Goal: Communication & Community: Answer question/provide support

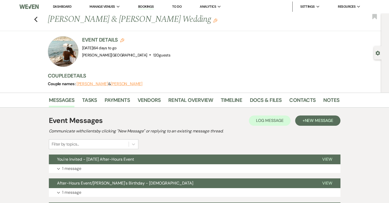
click at [60, 7] on link "Dashboard" at bounding box center [62, 6] width 18 height 4
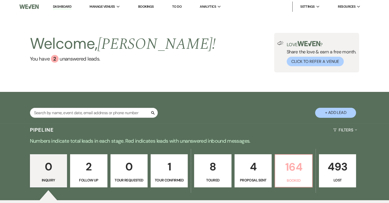
click at [298, 166] on p "164" at bounding box center [294, 166] width 30 height 17
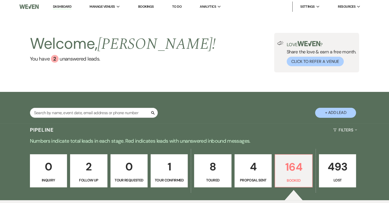
scroll to position [128, 0]
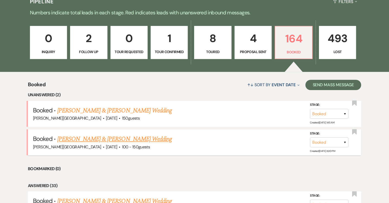
click at [121, 140] on link "[PERSON_NAME] & [PERSON_NAME] Wedding" at bounding box center [114, 138] width 115 height 9
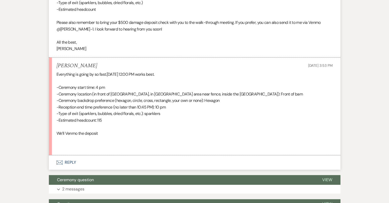
scroll to position [307, 0]
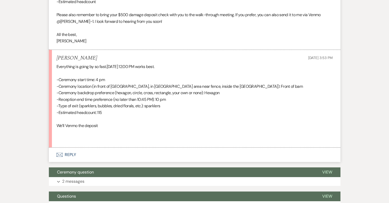
click at [70, 151] on button "Envelope Reply" at bounding box center [195, 154] width 292 height 14
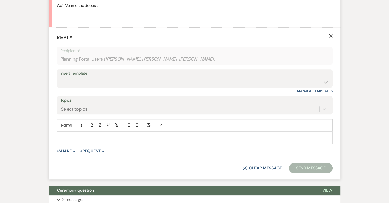
scroll to position [429, 0]
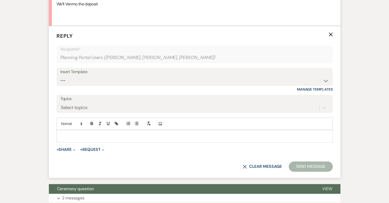
click at [74, 136] on p at bounding box center [195, 136] width 268 height 6
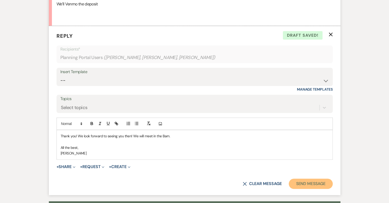
click at [311, 184] on button "Send Message" at bounding box center [311, 183] width 44 height 10
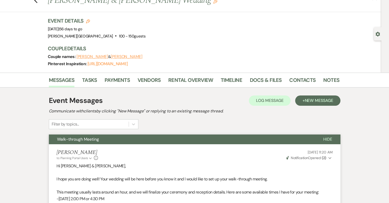
scroll to position [0, 0]
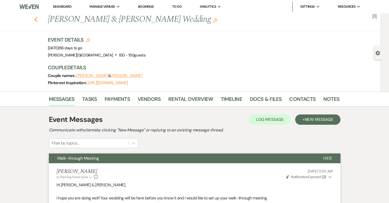
click at [37, 20] on use "button" at bounding box center [35, 20] width 3 height 6
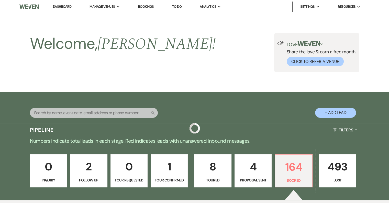
scroll to position [128, 0]
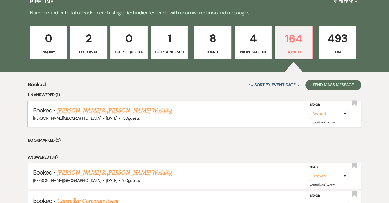
click at [131, 112] on link "[PERSON_NAME] & [PERSON_NAME] Wedding" at bounding box center [114, 110] width 115 height 9
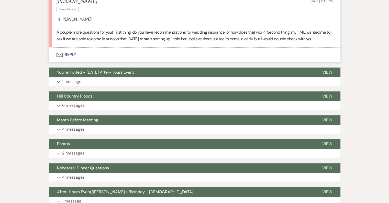
scroll to position [512, 0]
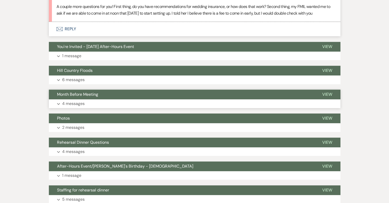
click at [73, 104] on p "4 messages" at bounding box center [73, 103] width 23 height 7
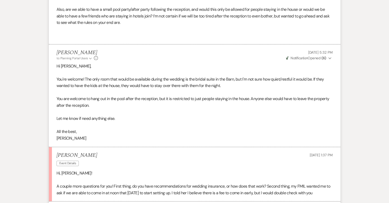
scroll to position [435, 0]
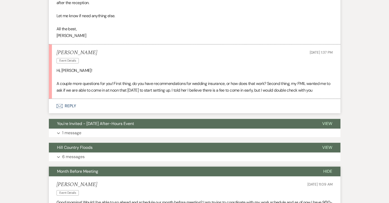
click at [75, 103] on button "Envelope Reply" at bounding box center [195, 106] width 292 height 14
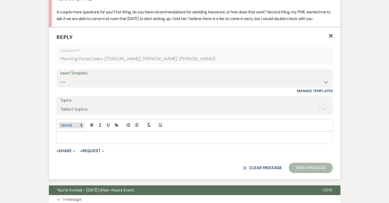
scroll to position [508, 0]
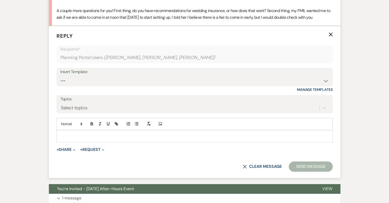
click at [81, 134] on p at bounding box center [195, 136] width 268 height 6
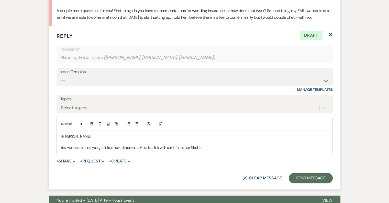
click at [123, 148] on p "Yes, we recommend you get it from ewedinsurance. Here is a link with our inform…" at bounding box center [195, 147] width 268 height 6
click at [215, 148] on p "Yes, we recommend you get it from ewed insurance. Here is a link with our infor…" at bounding box center [195, 147] width 268 height 6
click at [109, 123] on icon "button" at bounding box center [108, 123] width 5 height 5
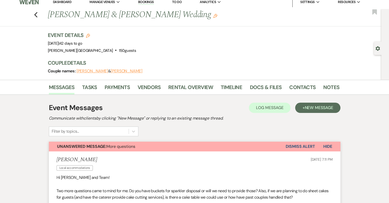
scroll to position [0, 0]
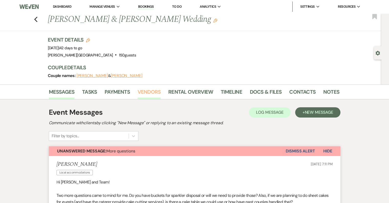
click at [144, 92] on link "Vendors" at bounding box center [149, 93] width 23 height 11
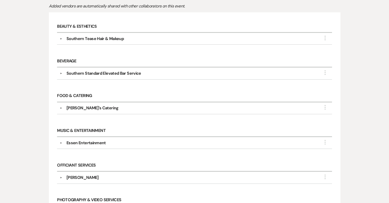
scroll to position [128, 0]
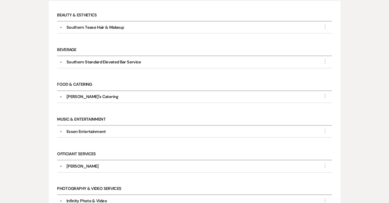
click at [60, 130] on button "▼" at bounding box center [61, 131] width 6 height 3
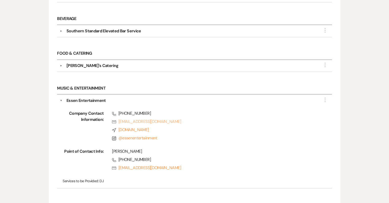
scroll to position [179, 0]
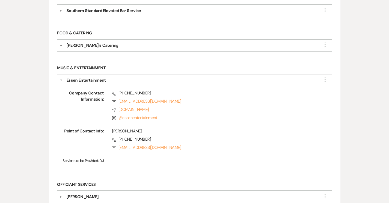
click at [61, 78] on button "▼" at bounding box center [61, 80] width 3 height 6
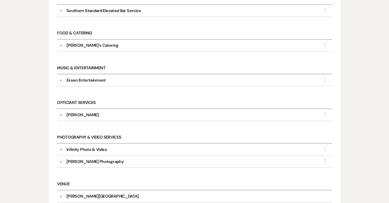
click at [60, 148] on button "▼" at bounding box center [61, 149] width 6 height 3
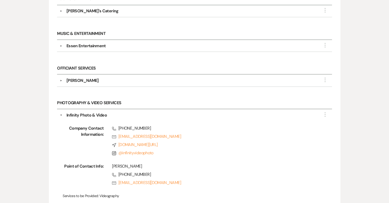
scroll to position [230, 0]
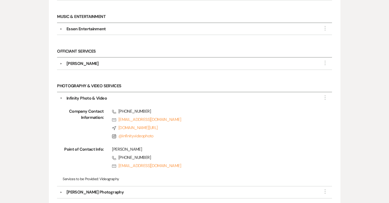
click at [60, 95] on button "▼" at bounding box center [61, 98] width 3 height 6
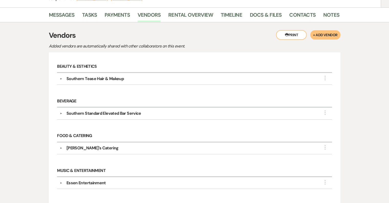
scroll to position [0, 0]
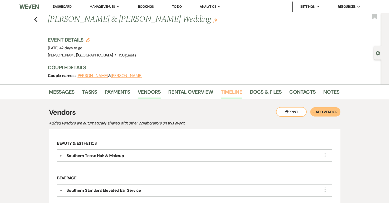
click at [231, 92] on link "Timeline" at bounding box center [232, 93] width 22 height 11
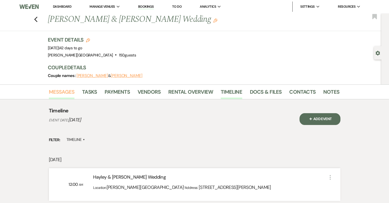
click at [62, 93] on link "Messages" at bounding box center [62, 93] width 26 height 11
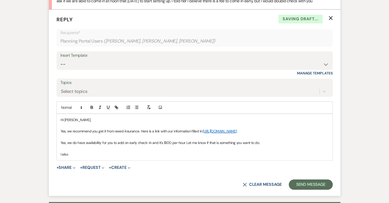
scroll to position [525, 0]
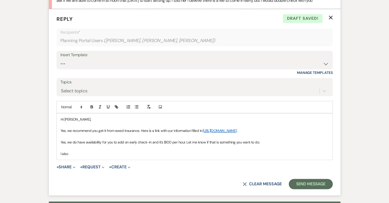
click at [92, 154] on p "I also" at bounding box center [195, 154] width 268 height 6
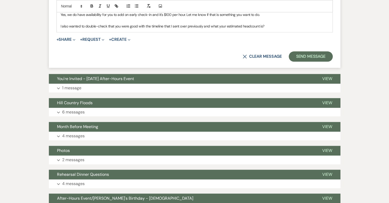
scroll to position [678, 0]
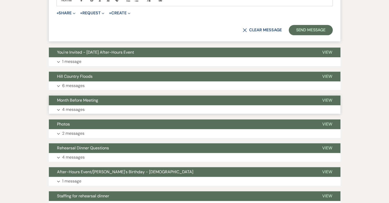
click at [72, 108] on p "4 messages" at bounding box center [73, 109] width 23 height 7
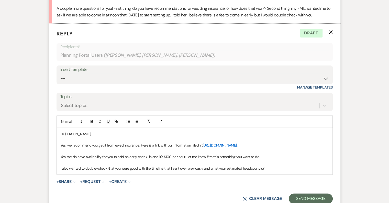
scroll to position [576, 0]
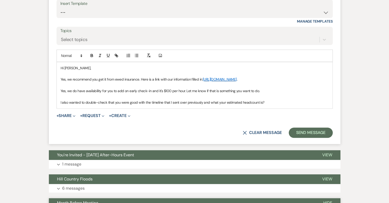
click at [270, 101] on p "I also wanted to double-check that you were good with the timeline that I sent …" at bounding box center [195, 102] width 268 height 6
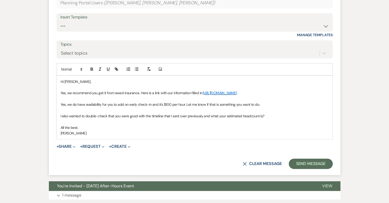
scroll to position [589, 0]
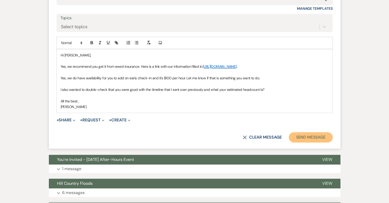
click at [300, 136] on button "Send Message" at bounding box center [311, 137] width 44 height 10
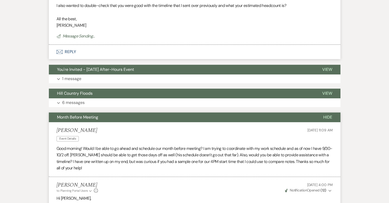
scroll to position [688, 0]
